Goal: Ask a question

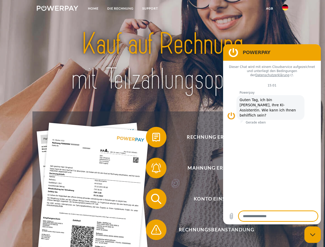
click at [57, 9] on img at bounding box center [57, 8] width 41 height 5
click at [285, 9] on img at bounding box center [285, 7] width 6 height 6
click at [270, 8] on link "agb" at bounding box center [270, 8] width 16 height 9
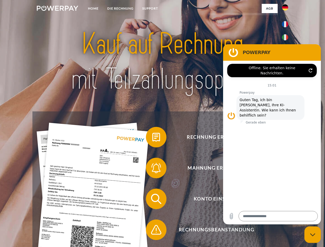
click at [152, 138] on span at bounding box center [149, 137] width 26 height 26
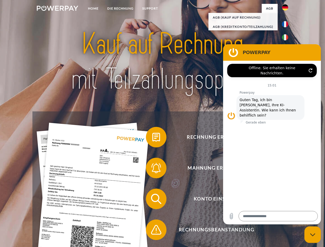
click at [152, 169] on span at bounding box center [149, 168] width 26 height 26
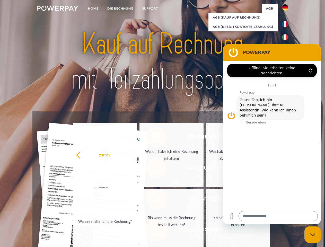
click at [152, 200] on link "Bis wann muss die Rechnung bezahlt werden?" at bounding box center [172, 221] width 64 height 64
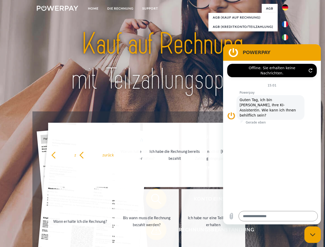
click at [152, 231] on span at bounding box center [149, 230] width 26 height 26
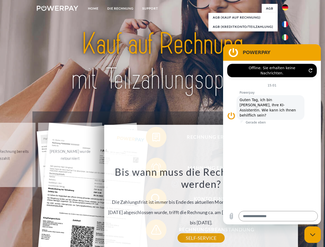
click at [313, 235] on icon "Messaging-Fenster schließen" at bounding box center [312, 234] width 5 height 3
type textarea "*"
